Goal: Find contact information: Find contact information

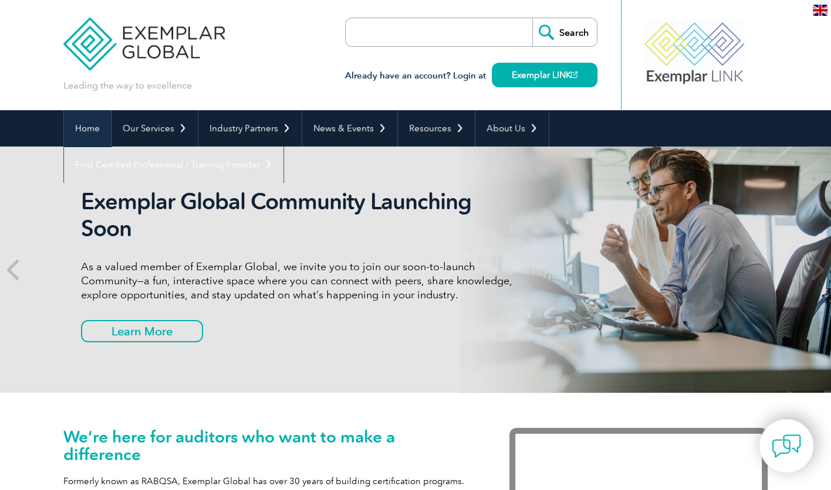
click at [96, 130] on link "Home" at bounding box center [87, 128] width 47 height 36
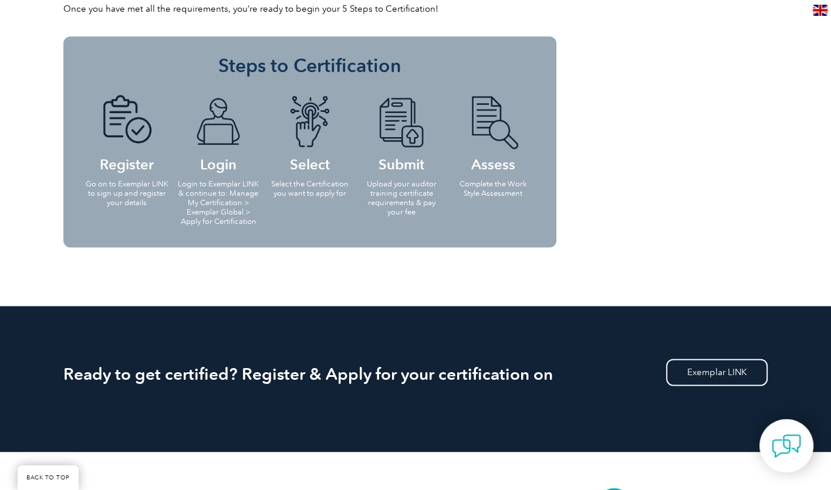
scroll to position [1482, 0]
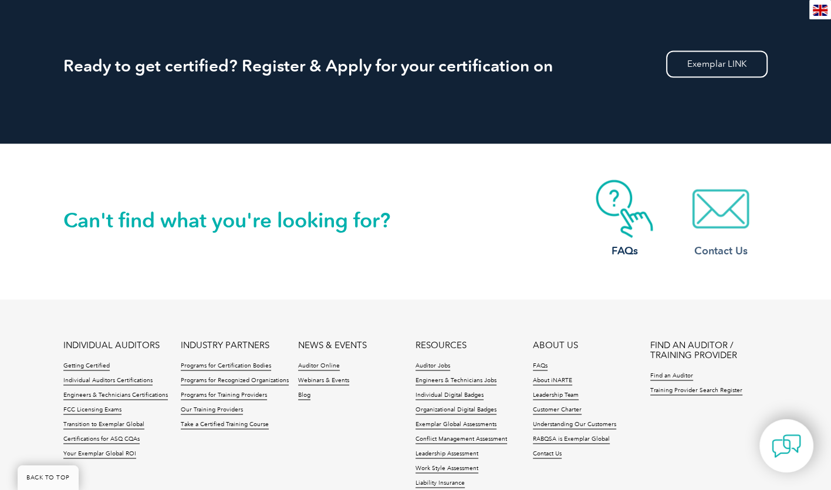
click at [721, 204] on img at bounding box center [720, 208] width 94 height 59
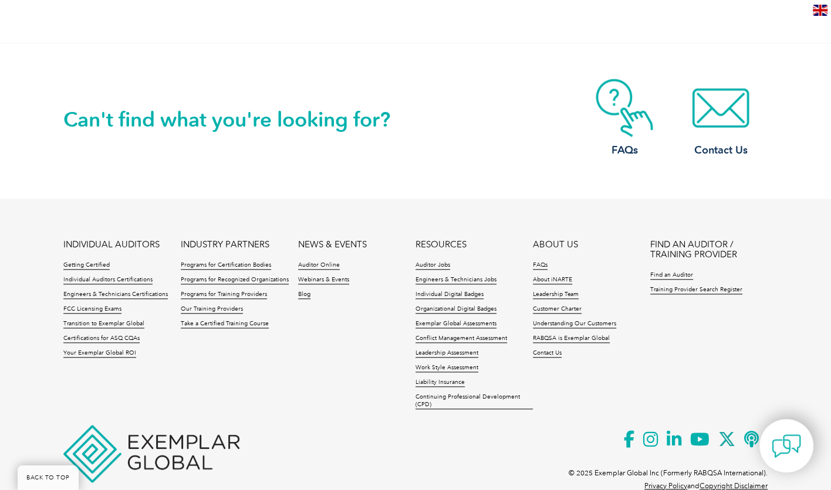
scroll to position [1072, 0]
